Goal: Task Accomplishment & Management: Manage account settings

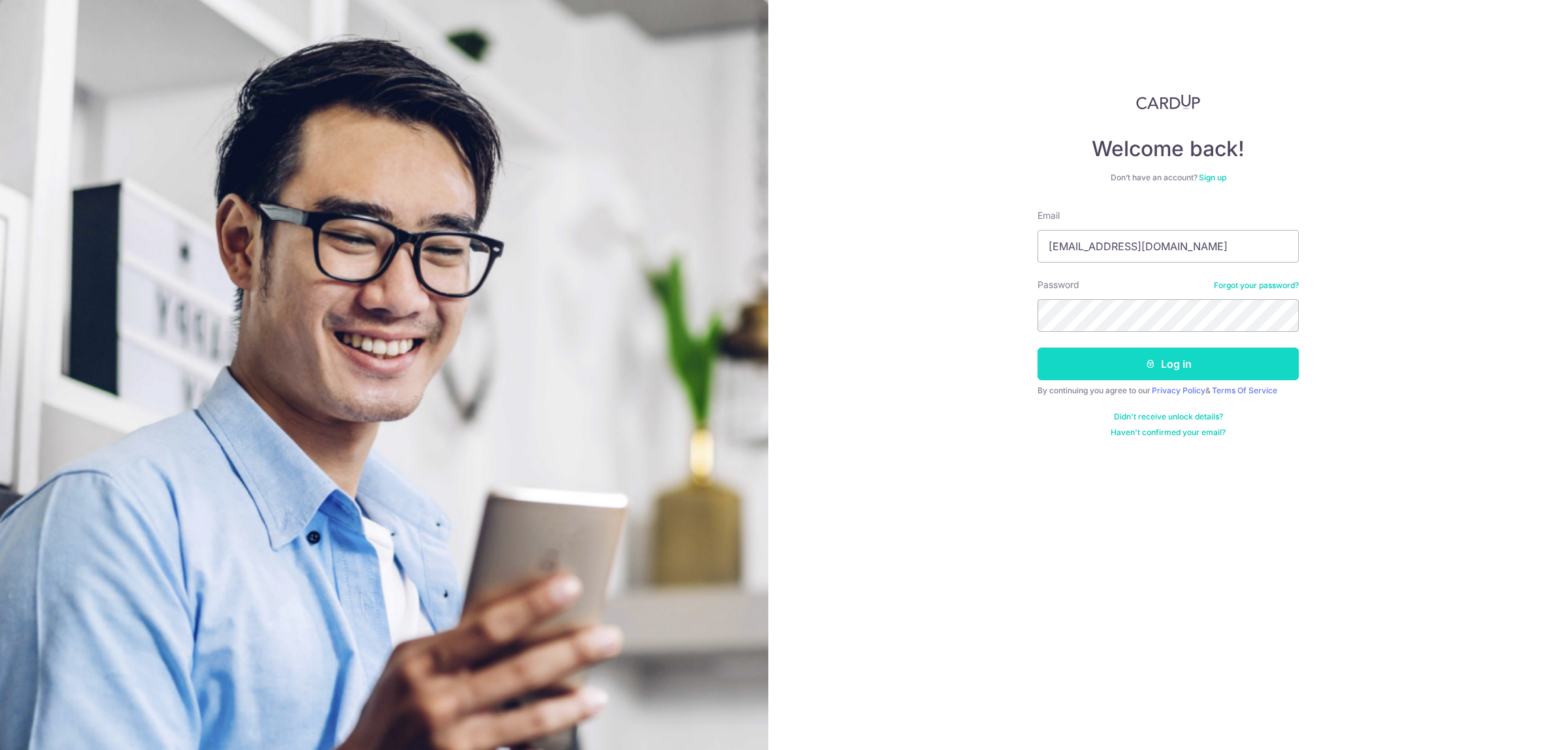
click at [1132, 360] on button "Log in" at bounding box center [1168, 364] width 261 height 33
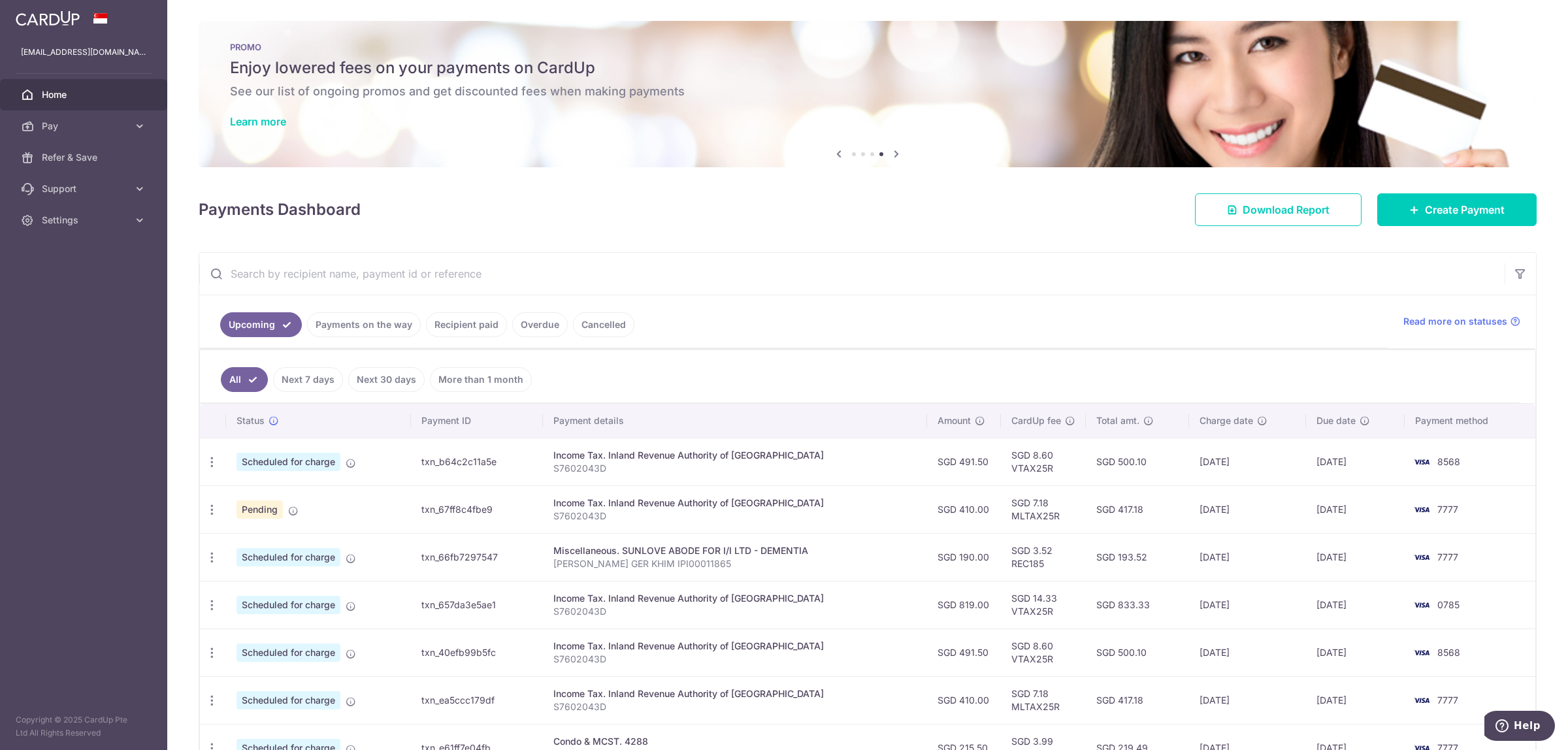
click at [390, 326] on link "Payments on the way" at bounding box center [364, 324] width 114 height 25
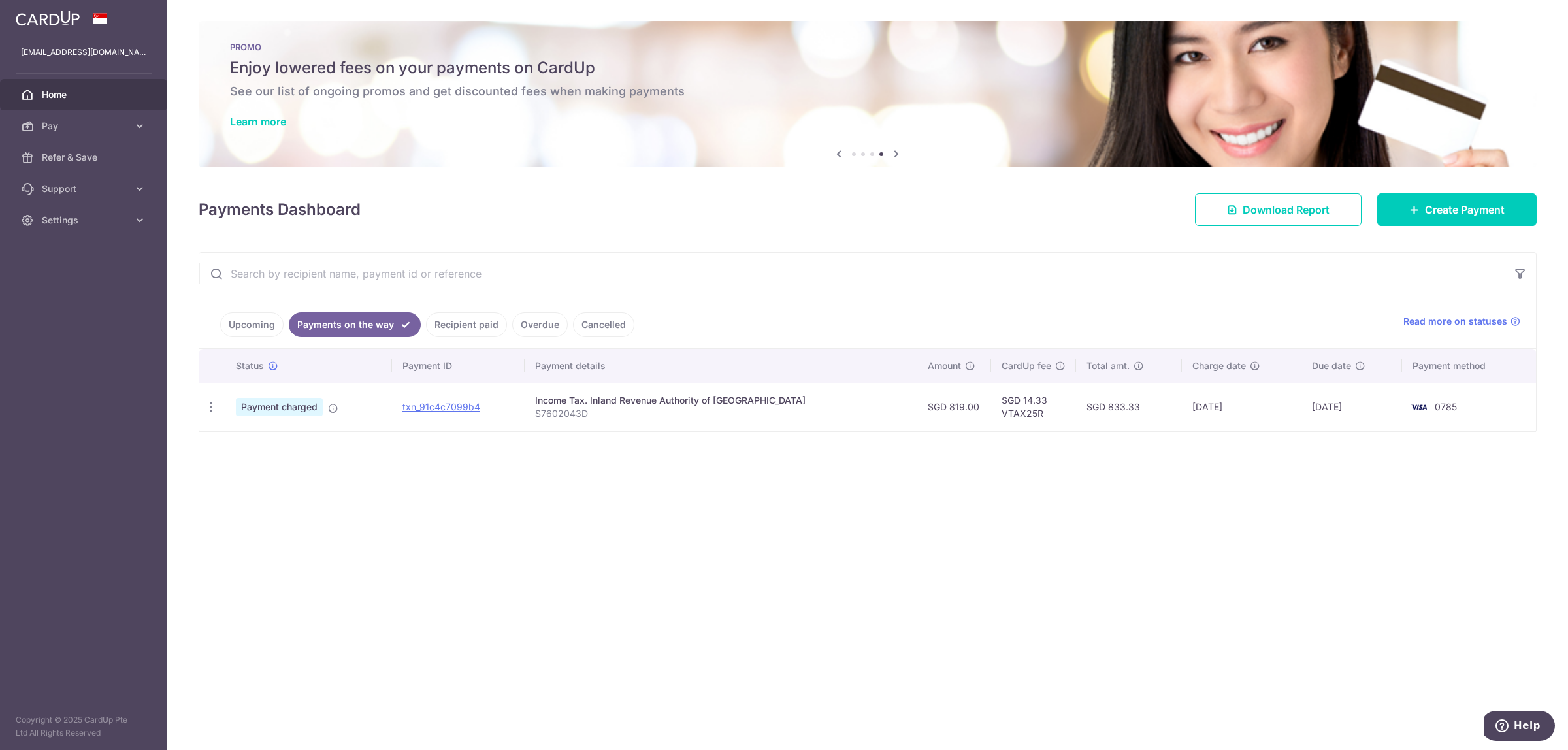
click at [243, 328] on link "Upcoming" at bounding box center [252, 324] width 63 height 25
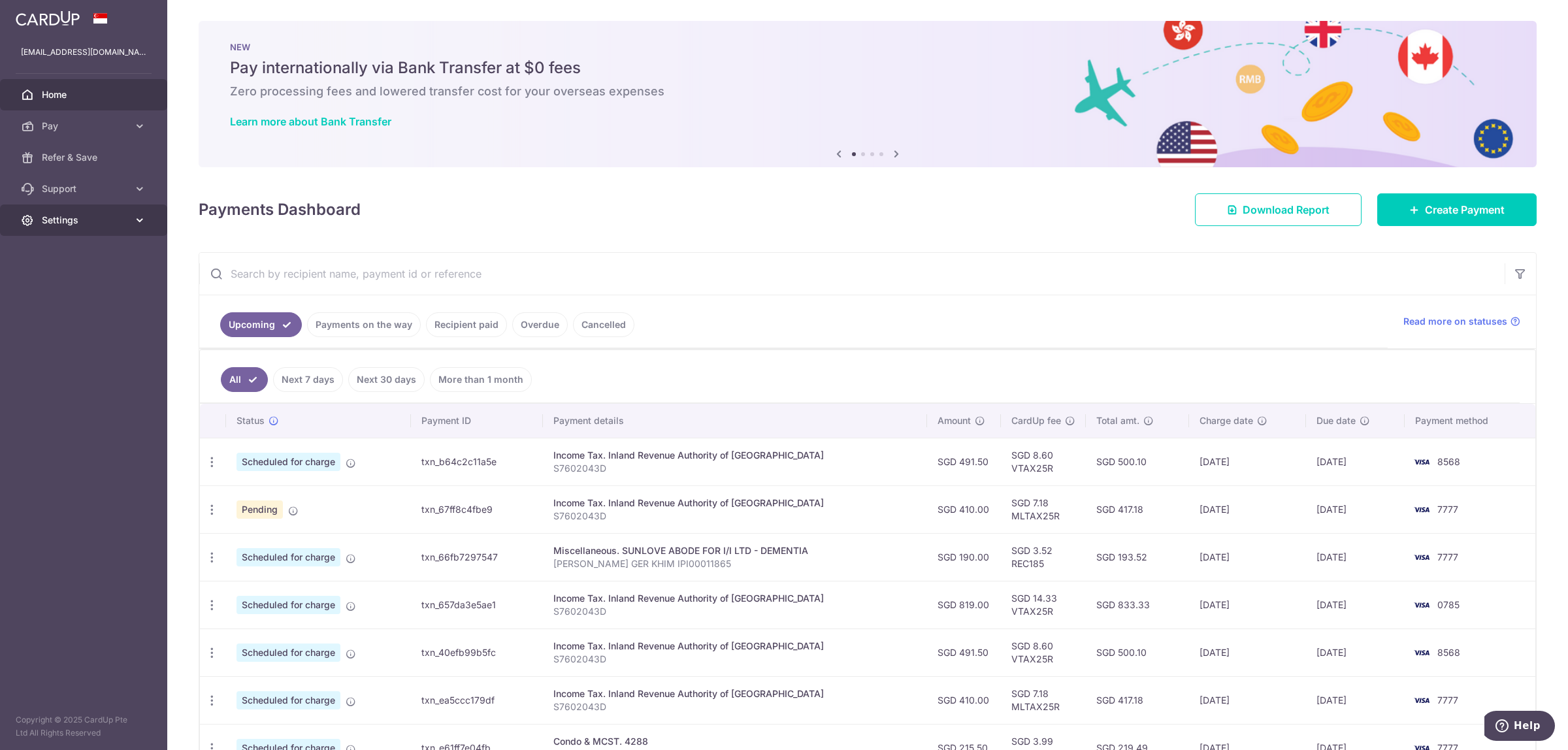
click at [73, 218] on span "Settings" at bounding box center [84, 220] width 86 height 13
click at [73, 291] on link "Logout" at bounding box center [84, 283] width 167 height 31
